Goal: Information Seeking & Learning: Learn about a topic

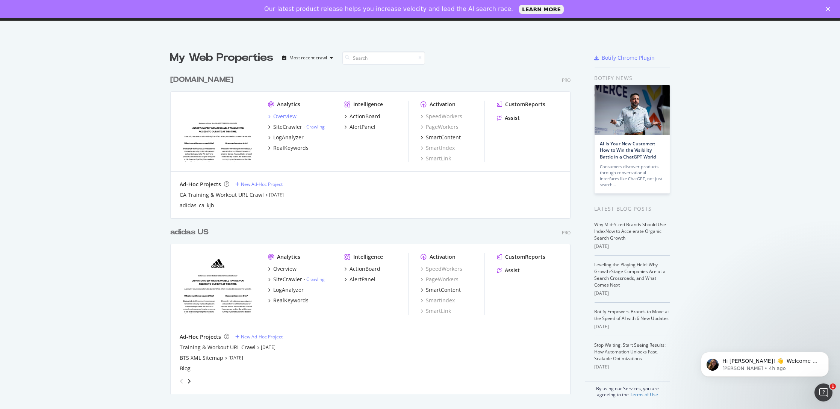
click at [273, 114] on div "Overview" at bounding box center [284, 117] width 23 height 8
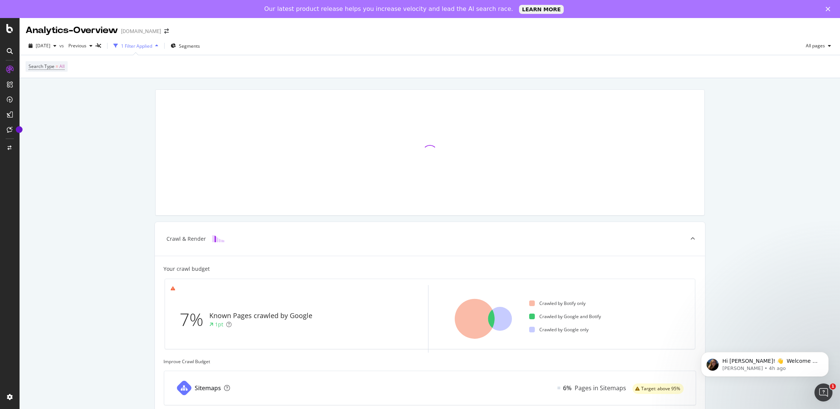
click at [147, 43] on div "1 Filter Applied" at bounding box center [136, 46] width 31 height 6
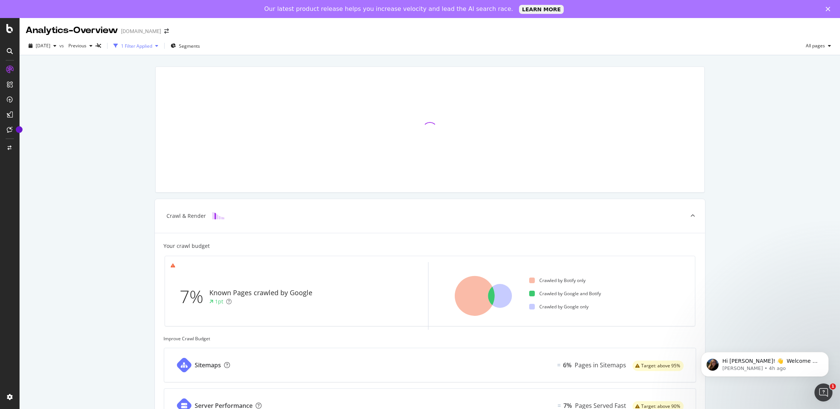
click at [149, 45] on div "1 Filter Applied" at bounding box center [136, 46] width 31 height 6
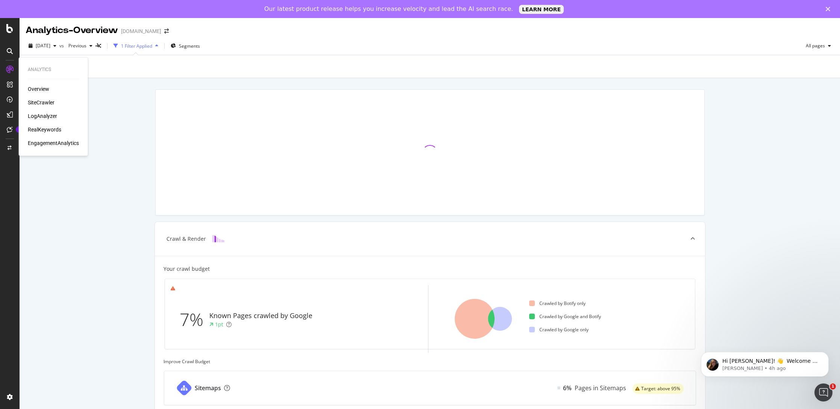
click at [36, 117] on div "LogAnalyzer" at bounding box center [42, 116] width 29 height 8
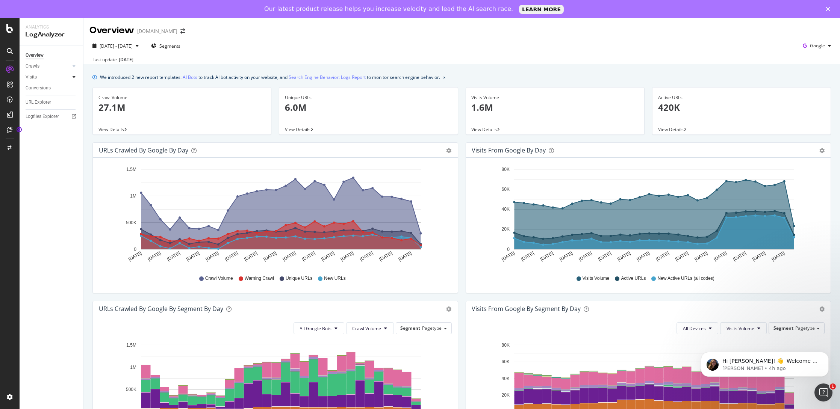
click at [74, 76] on icon at bounding box center [74, 77] width 3 height 5
click at [79, 68] on div "Crawls" at bounding box center [54, 66] width 57 height 11
click at [74, 67] on icon at bounding box center [74, 66] width 3 height 5
click at [776, 365] on p "Laura • 4h ago" at bounding box center [770, 368] width 97 height 7
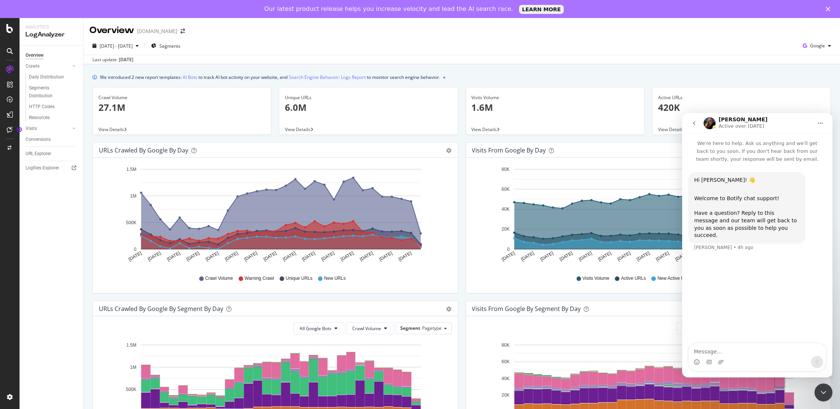
click at [727, 355] on textarea "Message…" at bounding box center [757, 349] width 138 height 13
type textarea "is there a section for AI"
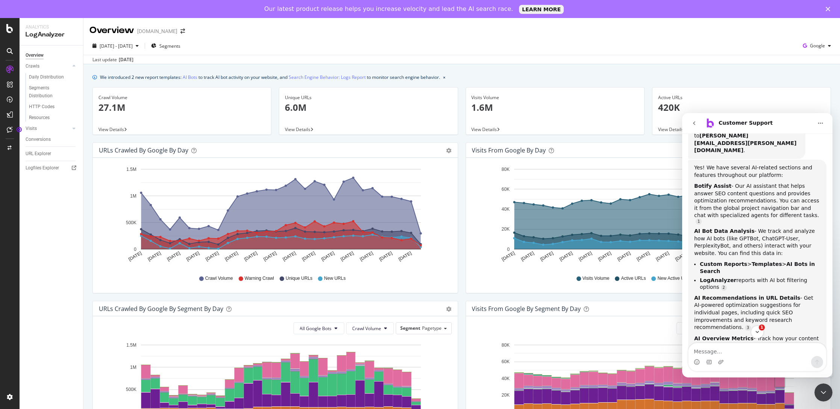
scroll to position [1, 0]
click at [7, 129] on icon at bounding box center [10, 130] width 6 height 6
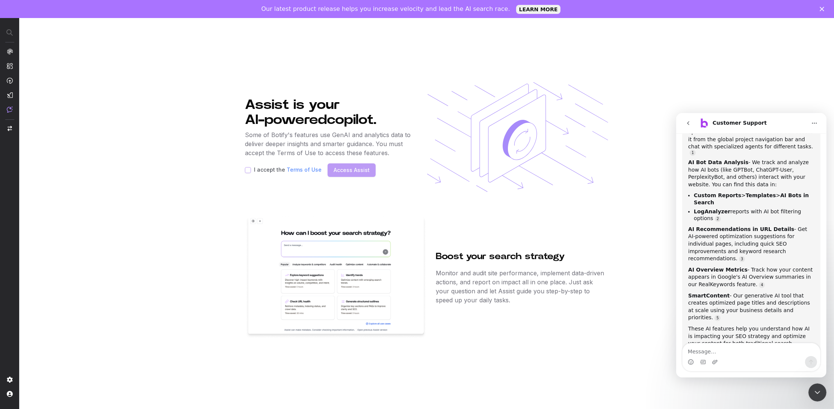
scroll to position [18, 0]
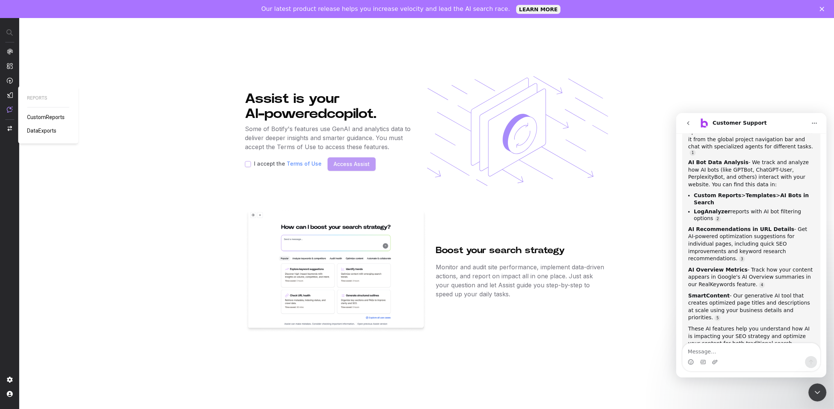
click at [35, 115] on span "CustomReports" at bounding box center [46, 117] width 38 height 6
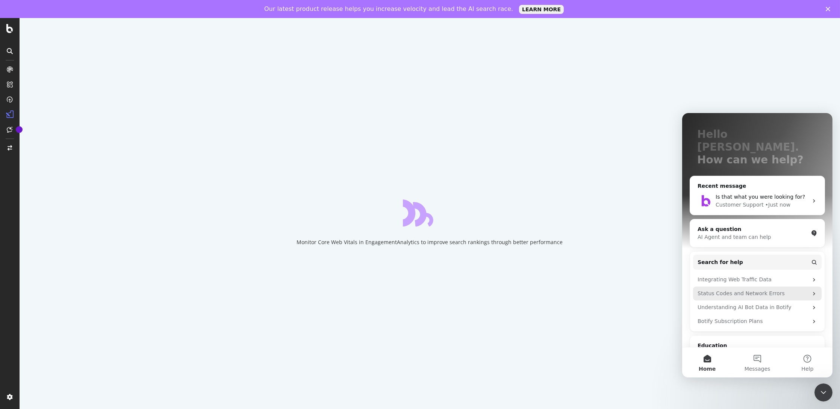
scroll to position [84, 0]
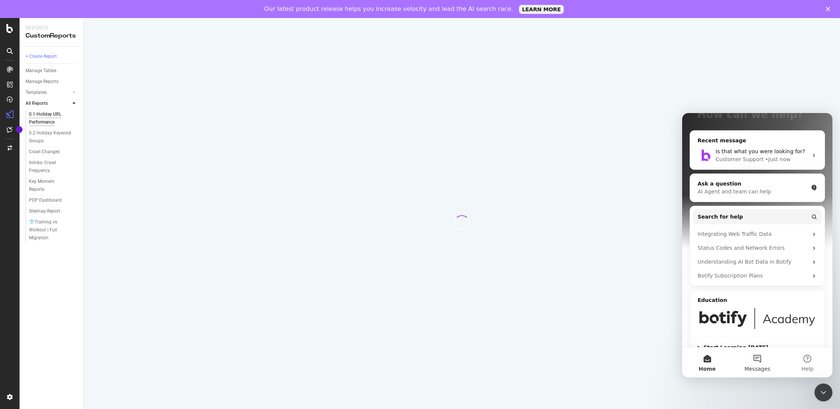
click at [751, 360] on button "Messages" at bounding box center [757, 363] width 50 height 30
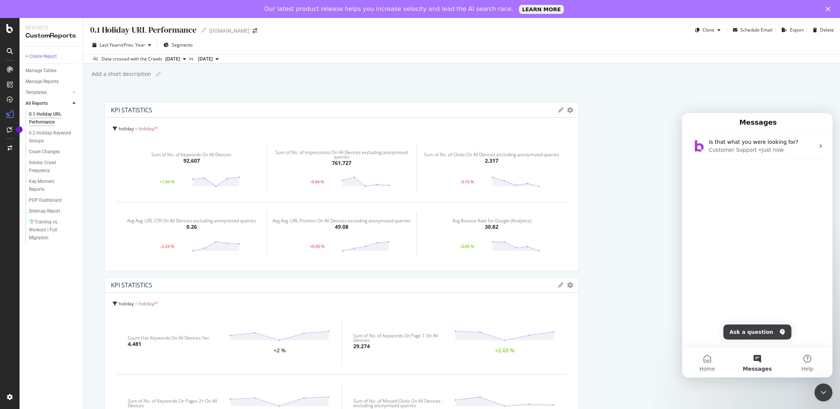
scroll to position [225, 0]
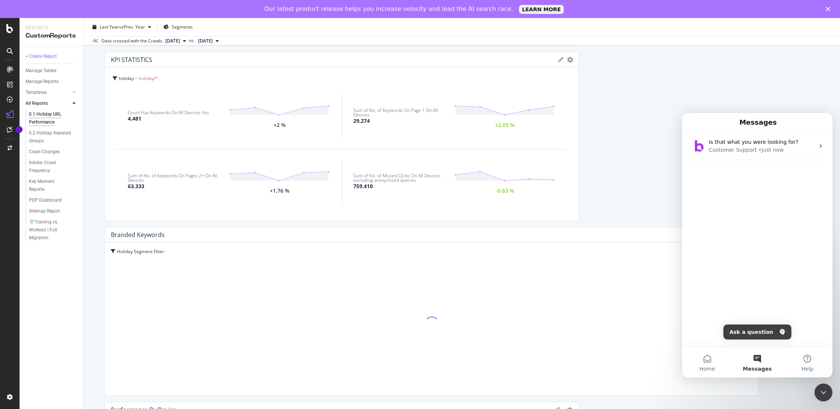
click at [754, 367] on span "Messages" at bounding box center [756, 368] width 29 height 5
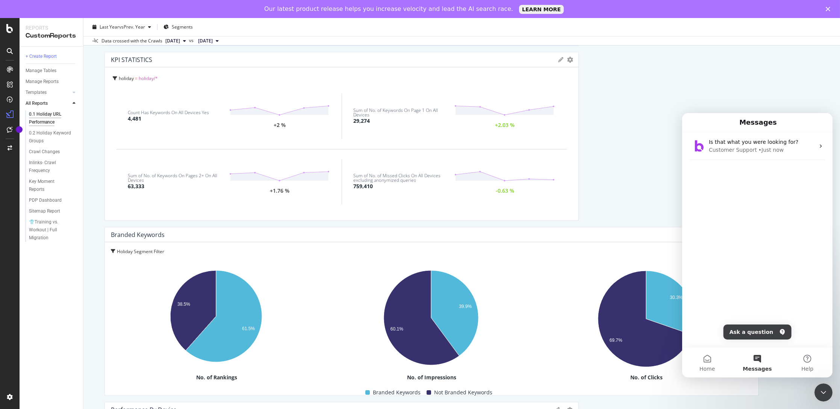
click at [759, 145] on div "Is that what you were looking for?" at bounding box center [761, 142] width 106 height 8
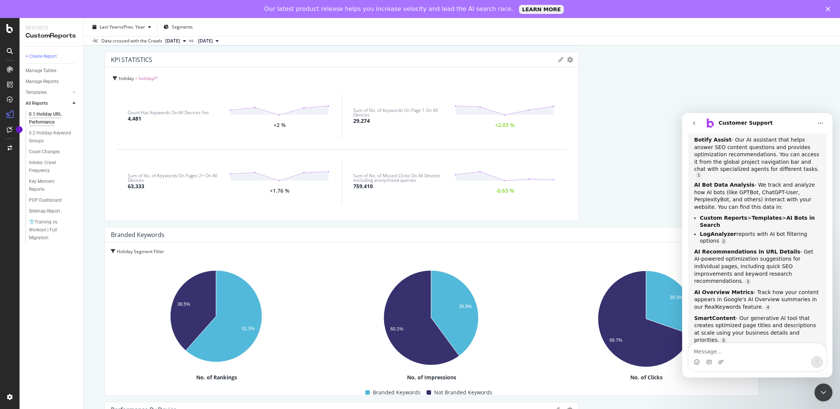
scroll to position [235, 0]
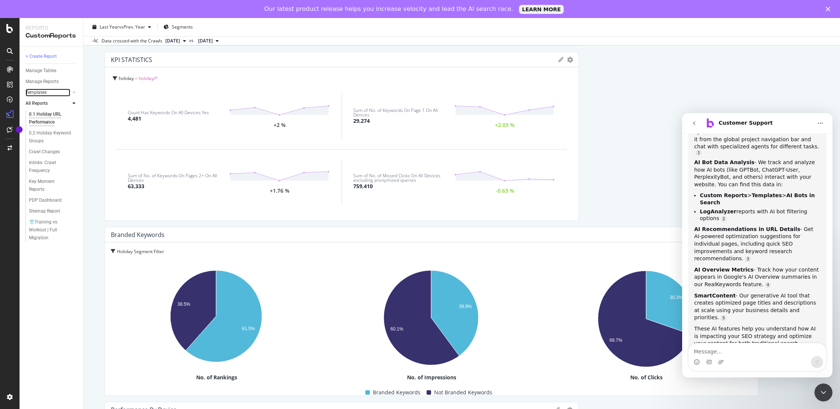
click at [63, 91] on div at bounding box center [67, 93] width 8 height 8
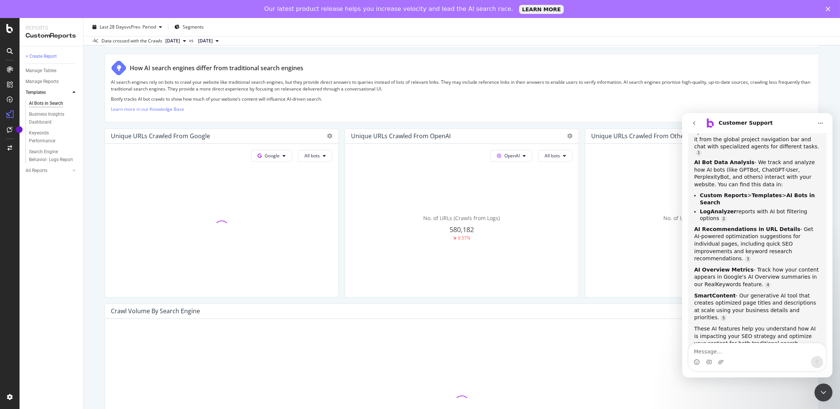
scroll to position [113, 0]
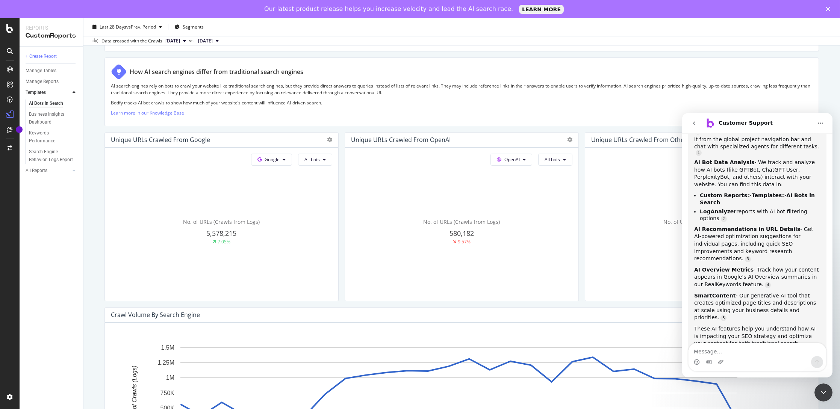
click at [697, 123] on button "go back" at bounding box center [693, 123] width 14 height 14
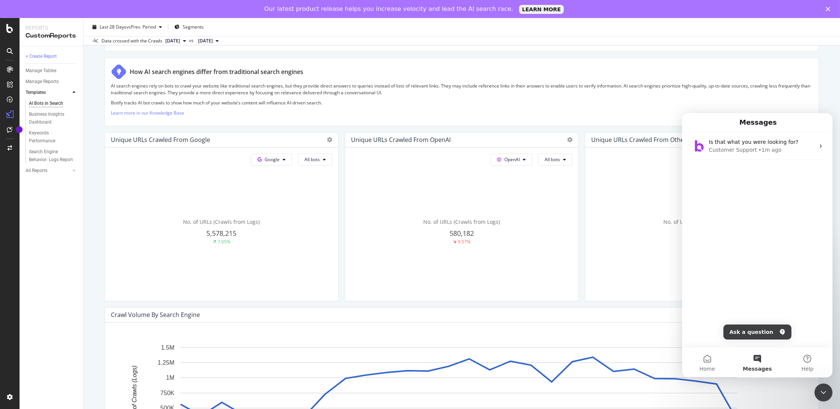
scroll to position [0, 0]
click at [820, 393] on icon "Close Intercom Messenger" at bounding box center [822, 392] width 9 height 9
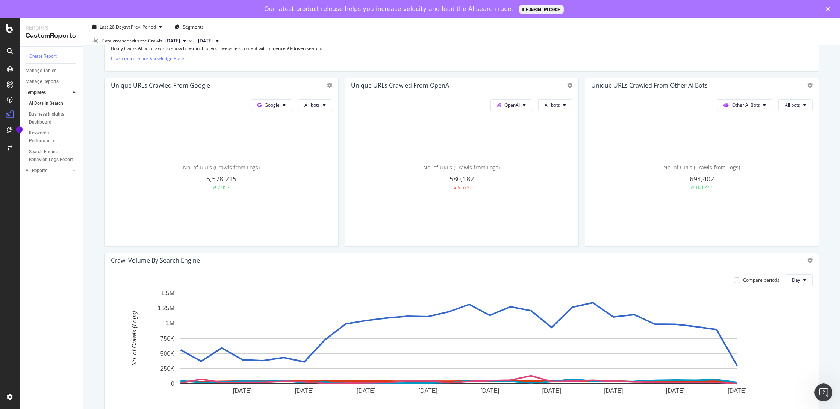
scroll to position [263, 0]
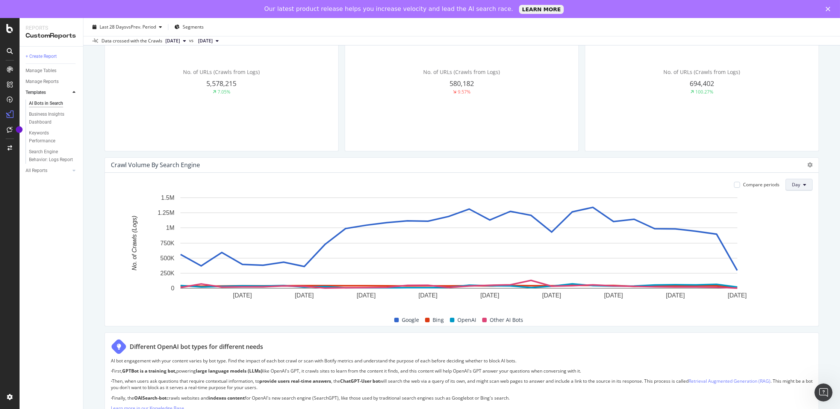
click at [792, 179] on button "Day" at bounding box center [798, 185] width 27 height 12
click at [791, 211] on span "Week" at bounding box center [794, 213] width 14 height 7
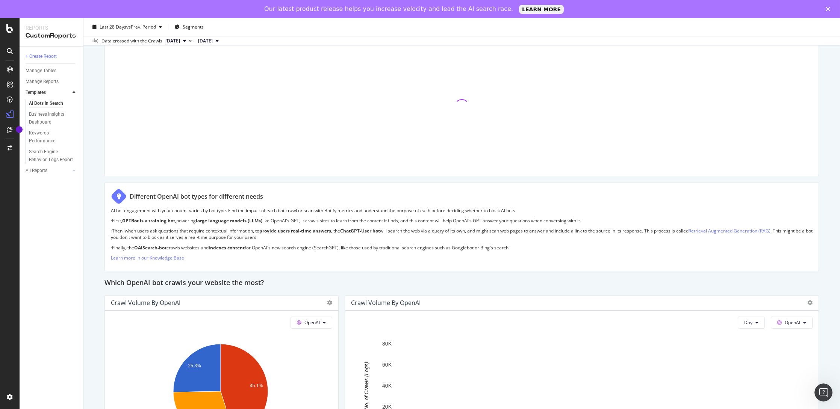
scroll to position [639, 0]
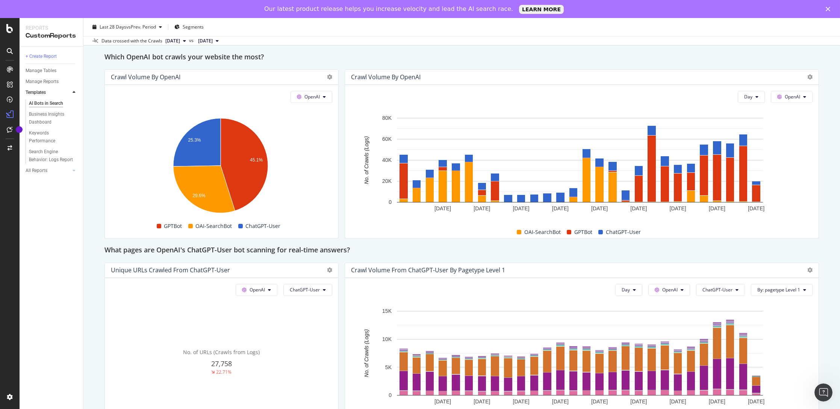
click at [313, 102] on div "OpenAI Hold CTRL while clicking to filter the report. 45.1% 25.3% 29.6% Bot No.…" at bounding box center [221, 161] width 233 height 153
click at [314, 100] on button "OpenAI" at bounding box center [311, 97] width 42 height 12
click at [322, 55] on div "Which OpenAI bot crawls your website the most?" at bounding box center [461, 57] width 714 height 12
click at [319, 93] on button "OpenAI" at bounding box center [311, 97] width 42 height 12
click at [327, 116] on div "Google" at bounding box center [315, 111] width 52 height 11
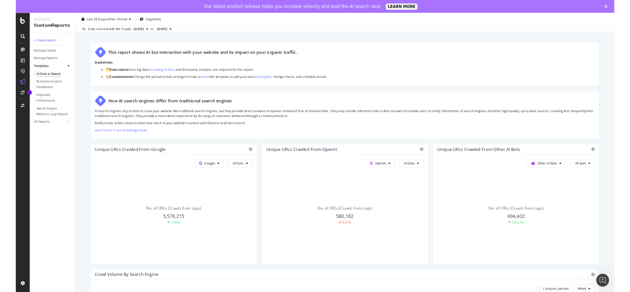
scroll to position [0, 0]
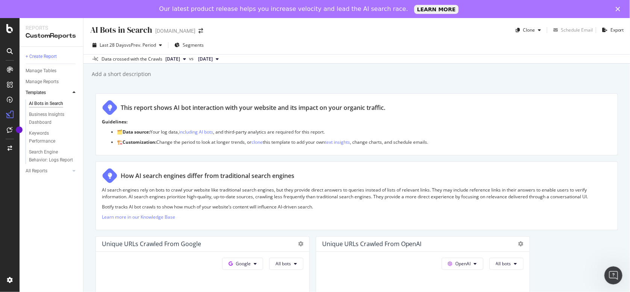
click at [243, 43] on div "Last 28 Days vs Prev. Period Segments" at bounding box center [356, 46] width 546 height 15
